Goal: Check status: Check status

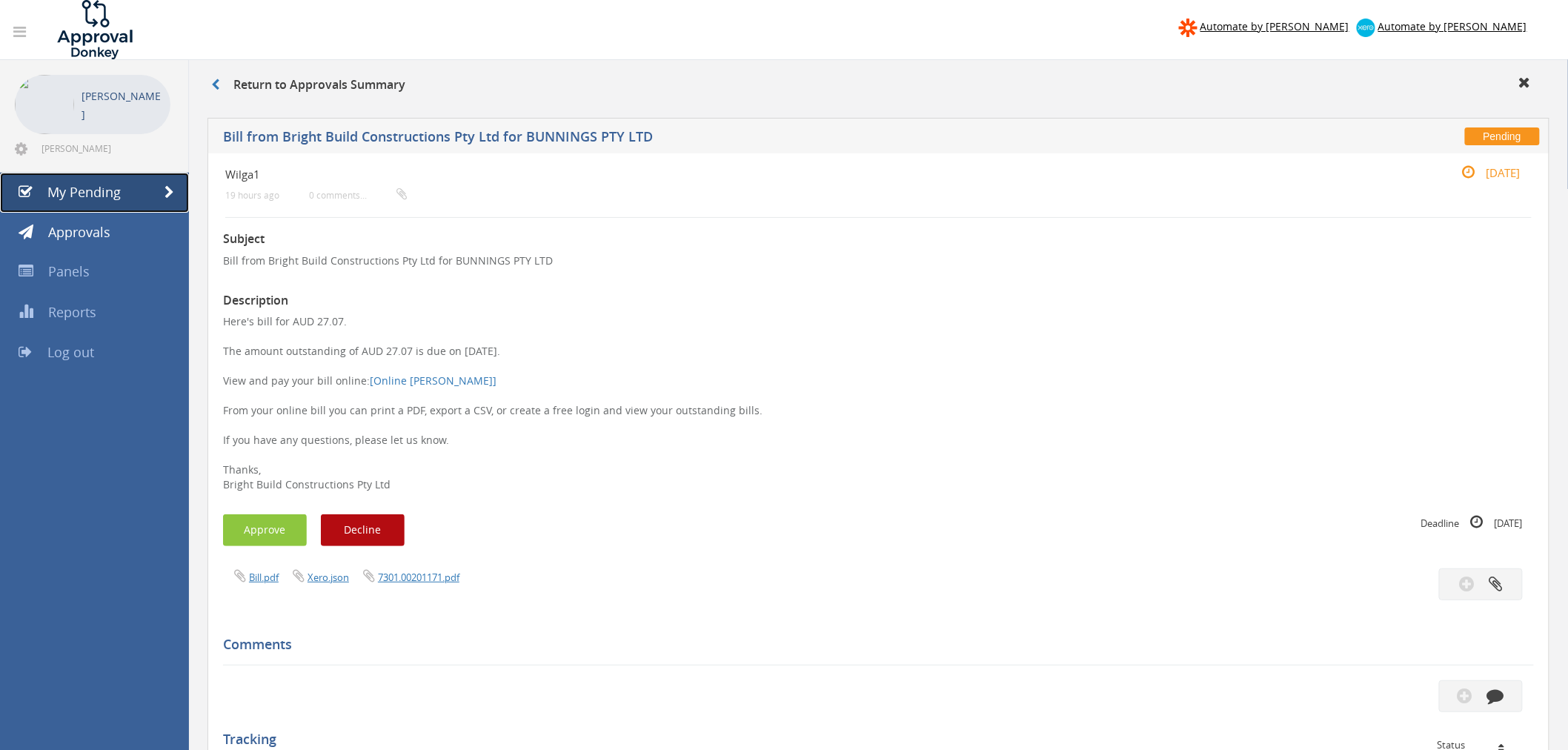
click at [84, 195] on span "My Pending" at bounding box center [84, 192] width 73 height 18
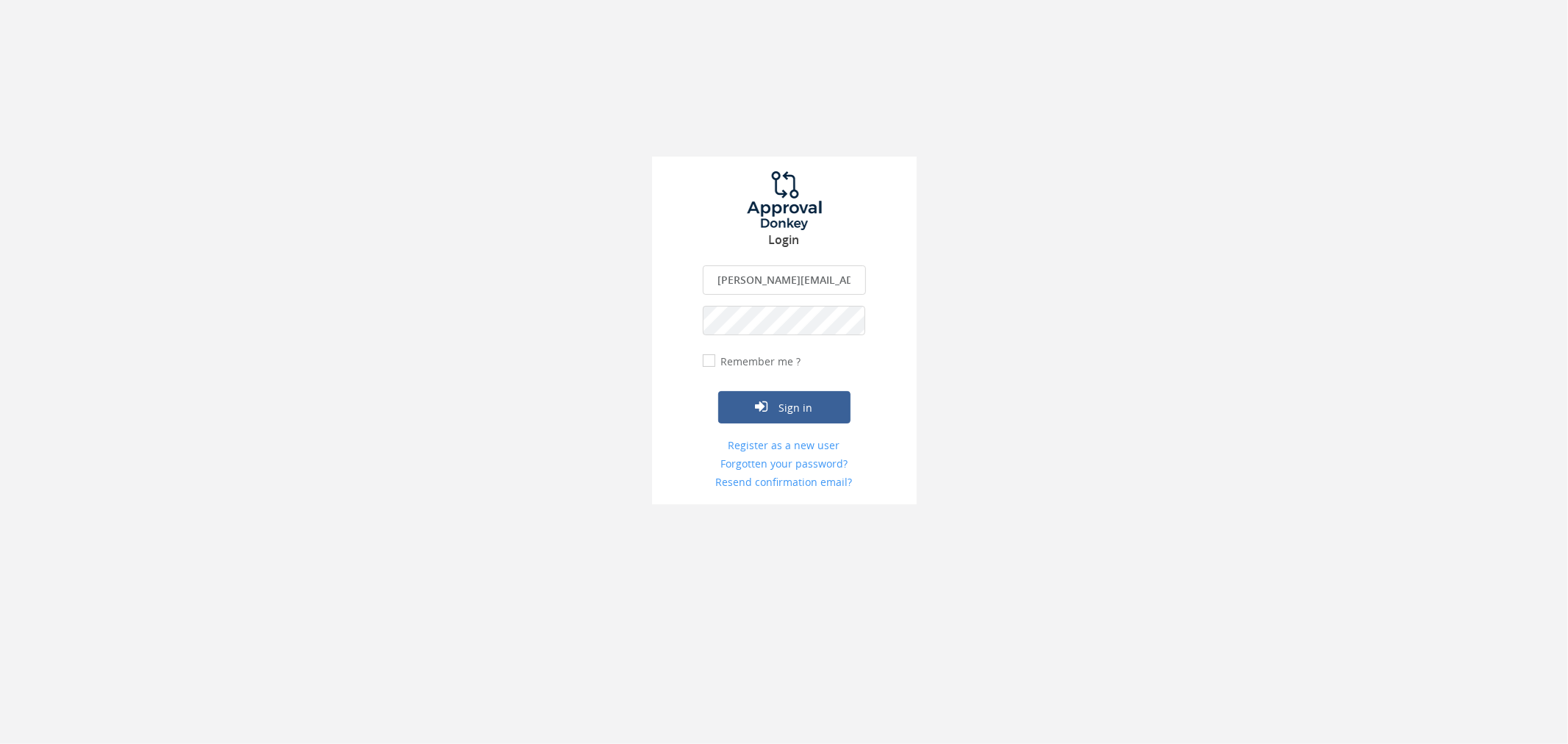
click at [709, 359] on input "Remember me ?" at bounding box center [707, 362] width 9 height 9
checkbox input "true"
drag, startPoint x: 769, startPoint y: 394, endPoint x: 781, endPoint y: 399, distance: 13.0
click at [772, 395] on button "Sign in" at bounding box center [784, 407] width 133 height 32
